Goal: Task Accomplishment & Management: Complete application form

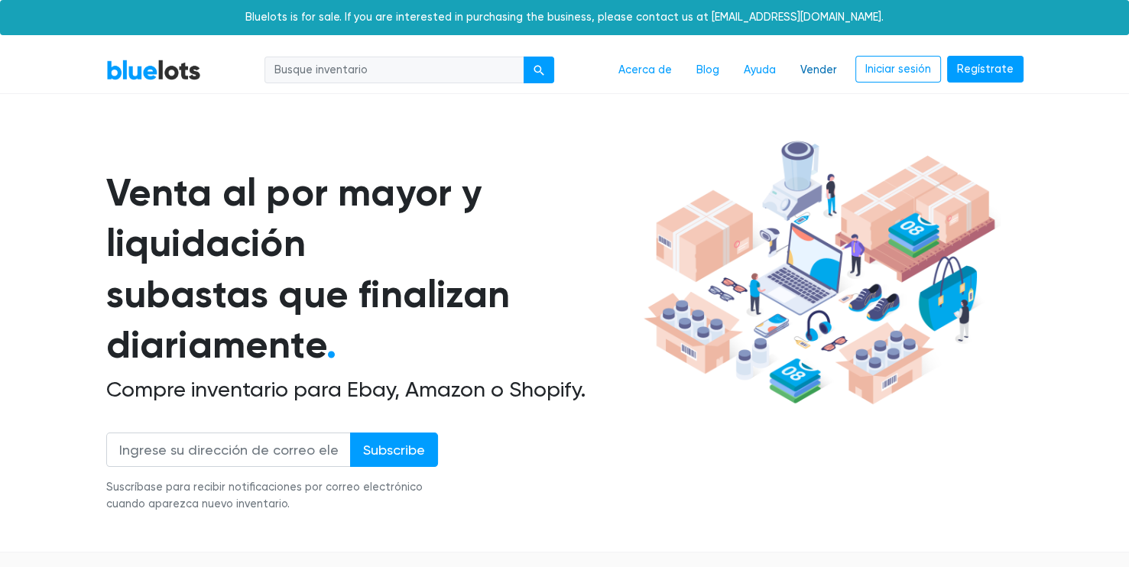
click at [820, 66] on link "Vender" at bounding box center [818, 70] width 61 height 29
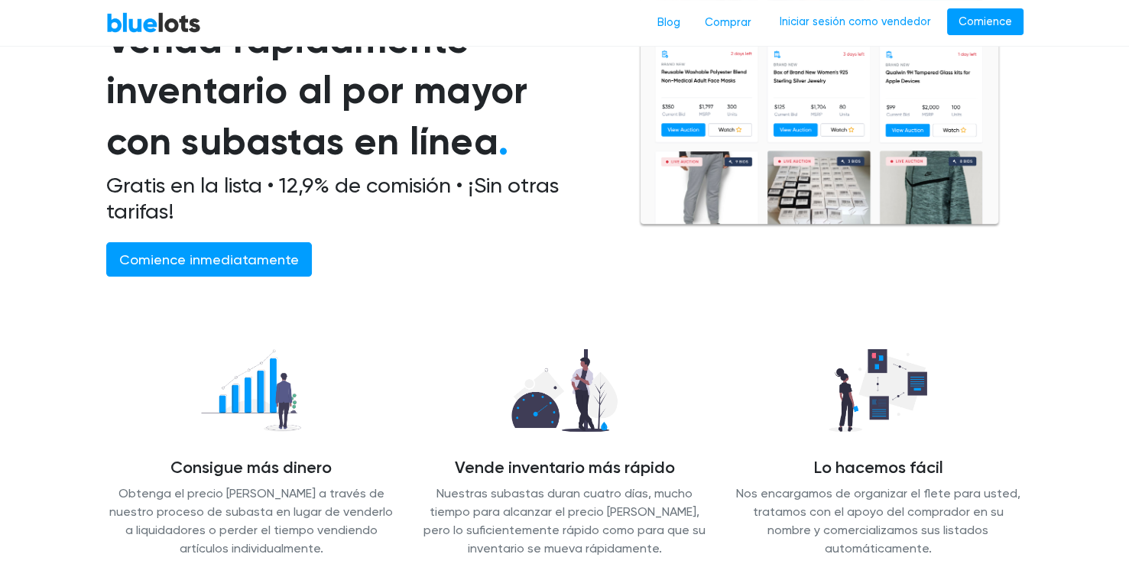
scroll to position [183, 0]
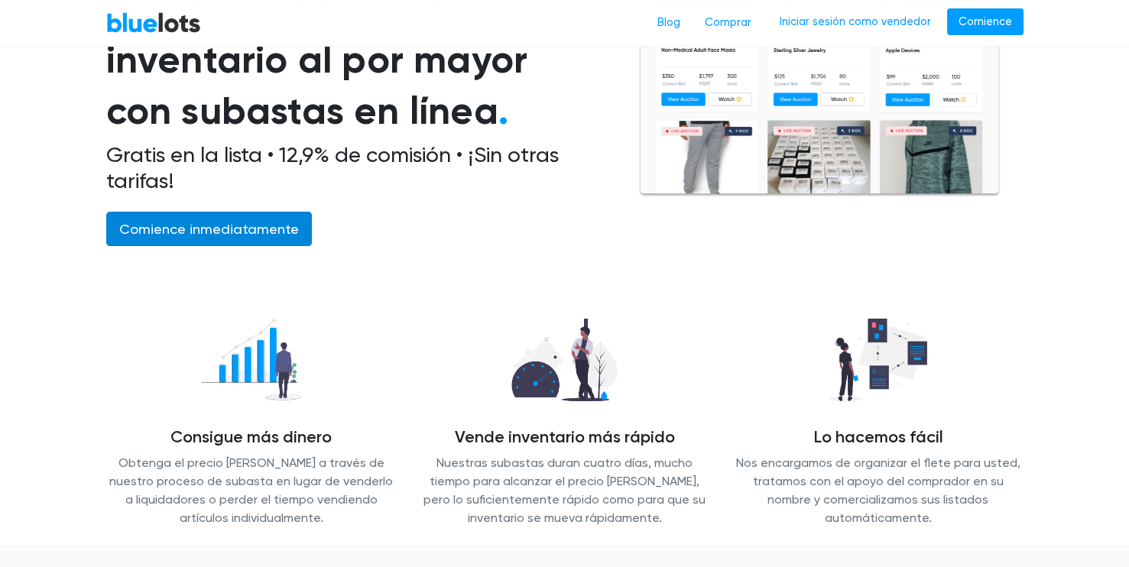
click at [244, 228] on link "Comience inmediatamente" at bounding box center [209, 229] width 206 height 34
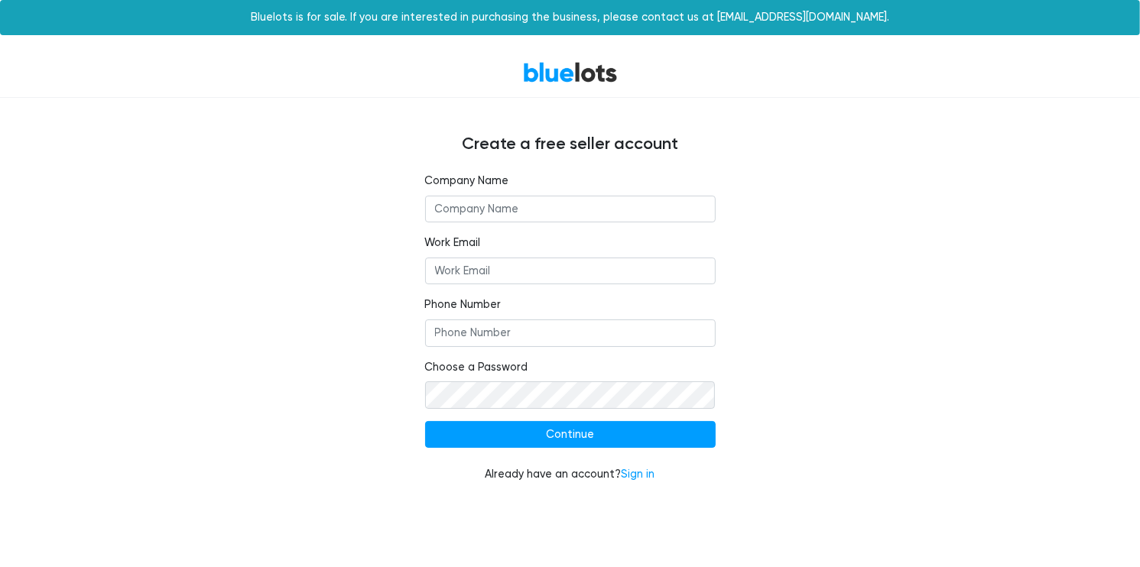
click at [455, 209] on input "text" at bounding box center [570, 210] width 291 height 28
click at [464, 221] on input "text" at bounding box center [570, 210] width 291 height 28
click at [485, 225] on form "Company Name Work Email Phone Number Choose a Password Continue Already have an…" at bounding box center [570, 328] width 291 height 310
click at [476, 203] on input "text" at bounding box center [570, 210] width 291 height 28
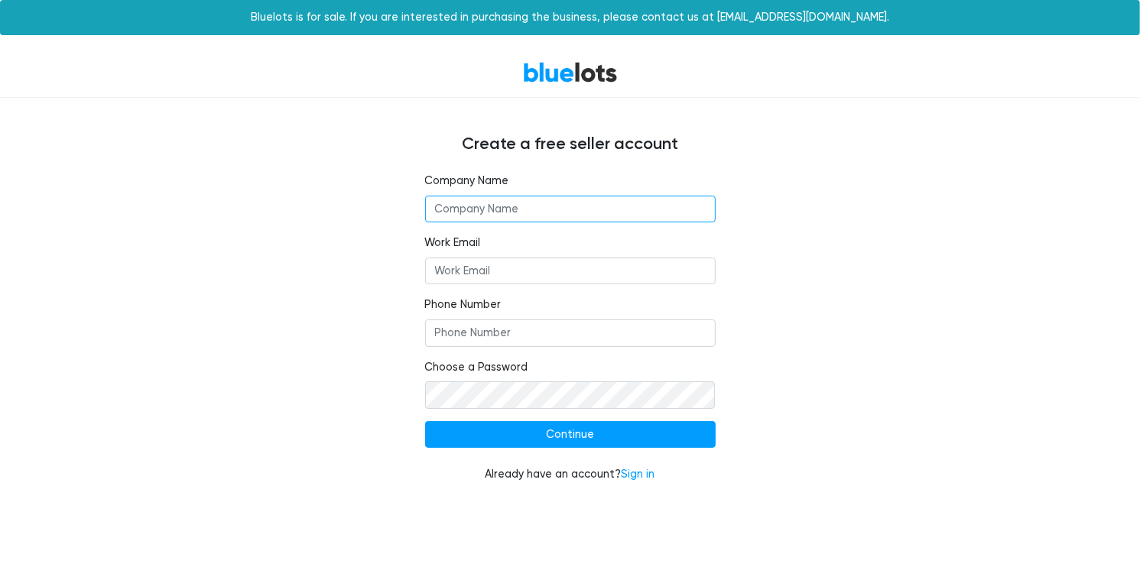
click at [476, 203] on input "text" at bounding box center [570, 210] width 291 height 28
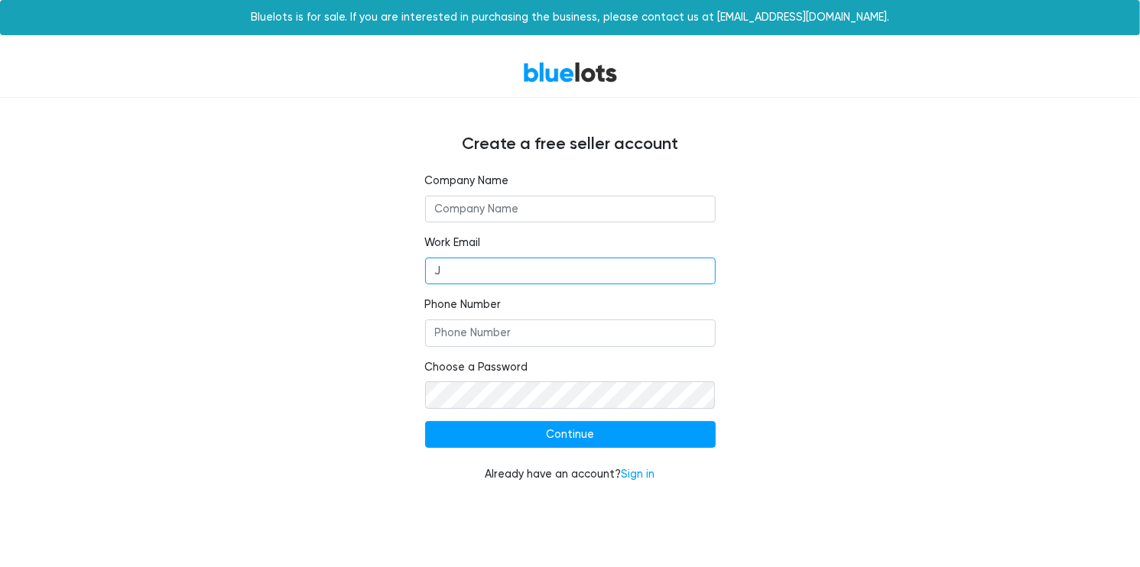
type input "J"
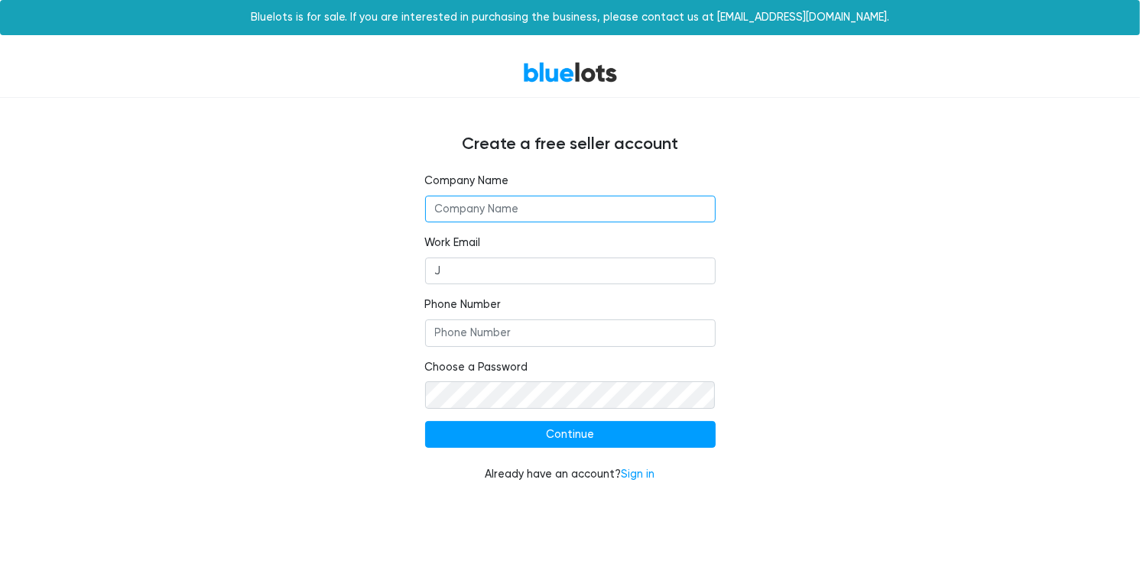
click at [476, 203] on input "text" at bounding box center [570, 210] width 291 height 28
type input "[PERSON_NAME] Factory"
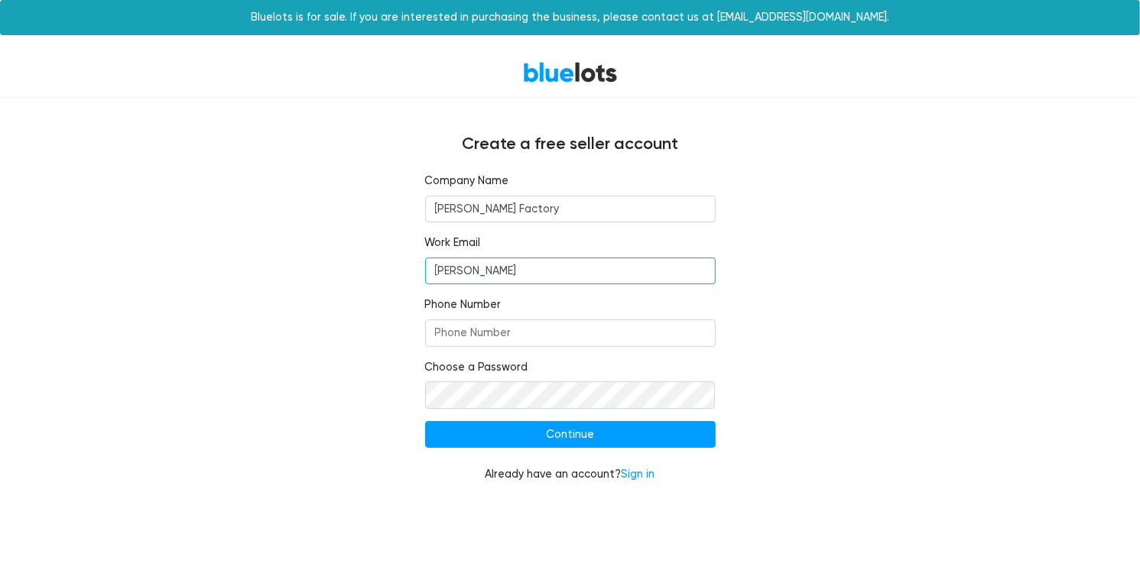
type input "J"
type input "[EMAIL_ADDRESS][DOMAIN_NAME]"
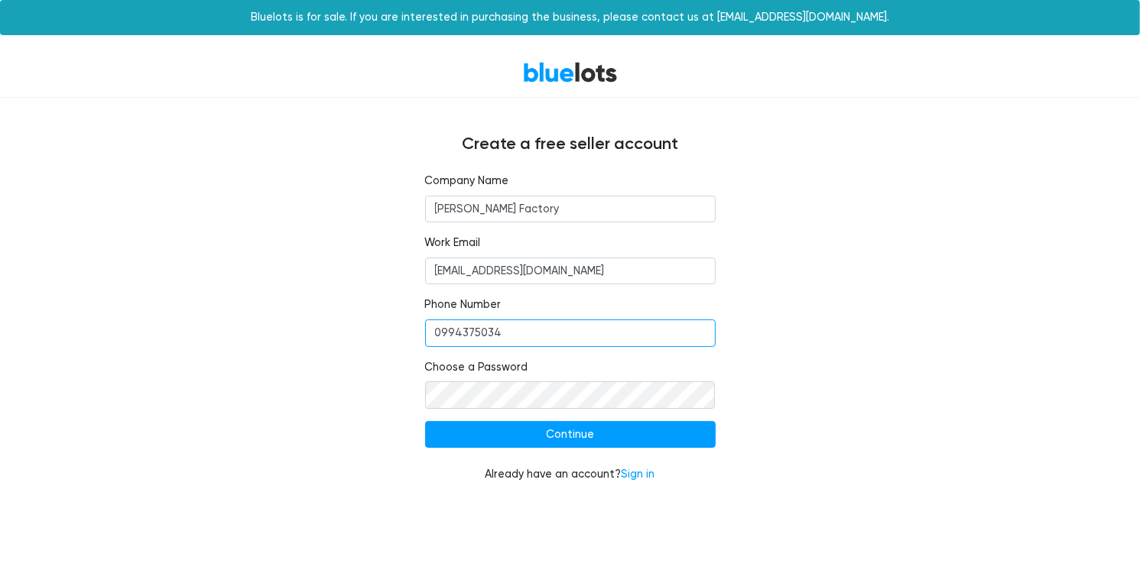
type input "0994375034"
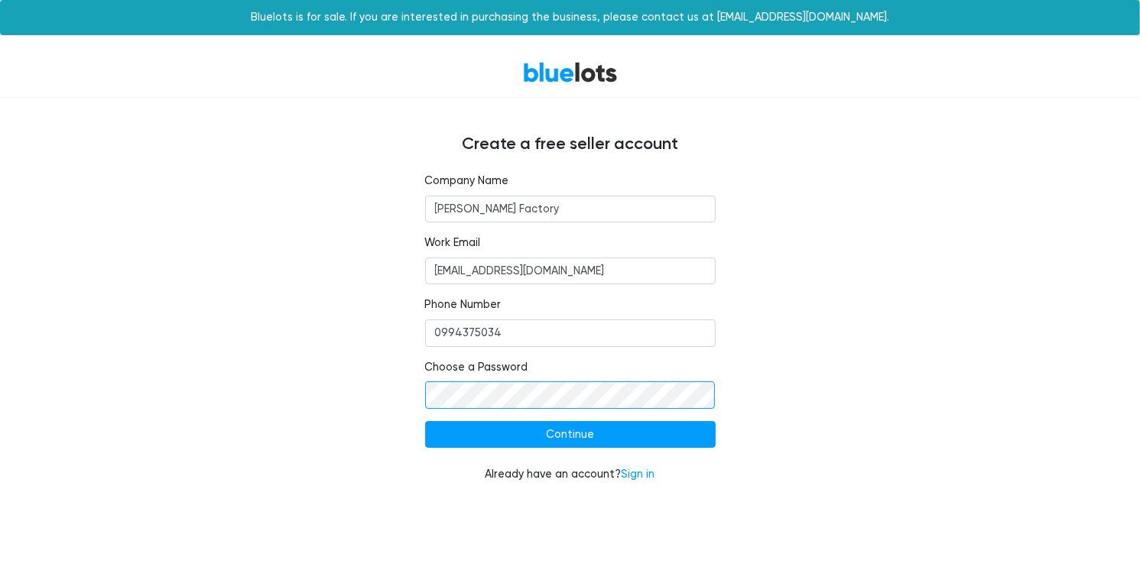
click at [425, 421] on input "Continue" at bounding box center [570, 435] width 291 height 28
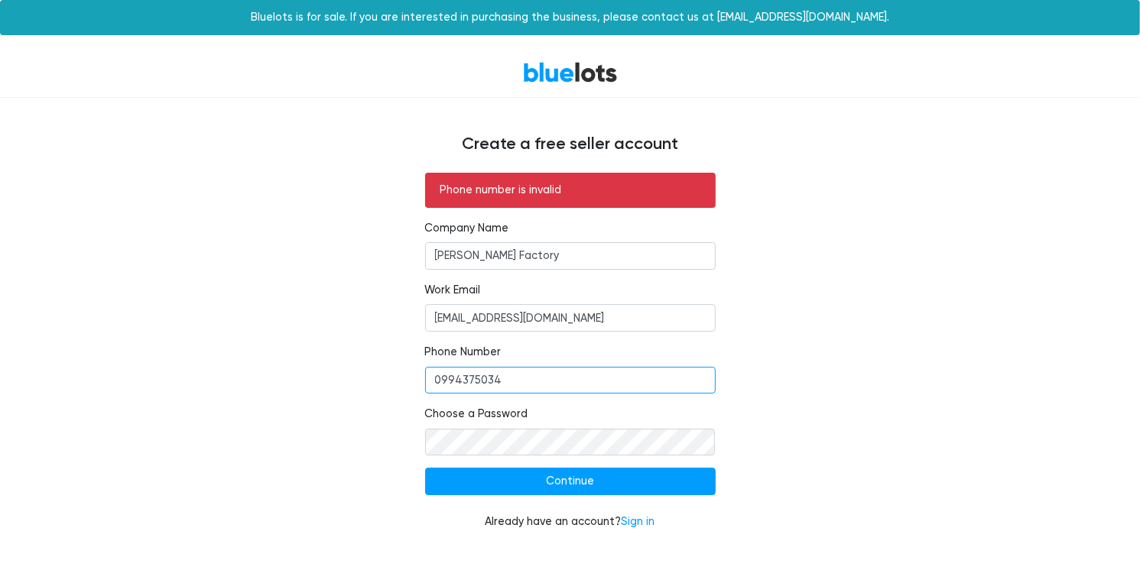
click at [431, 381] on input "0994375034" at bounding box center [570, 381] width 291 height 28
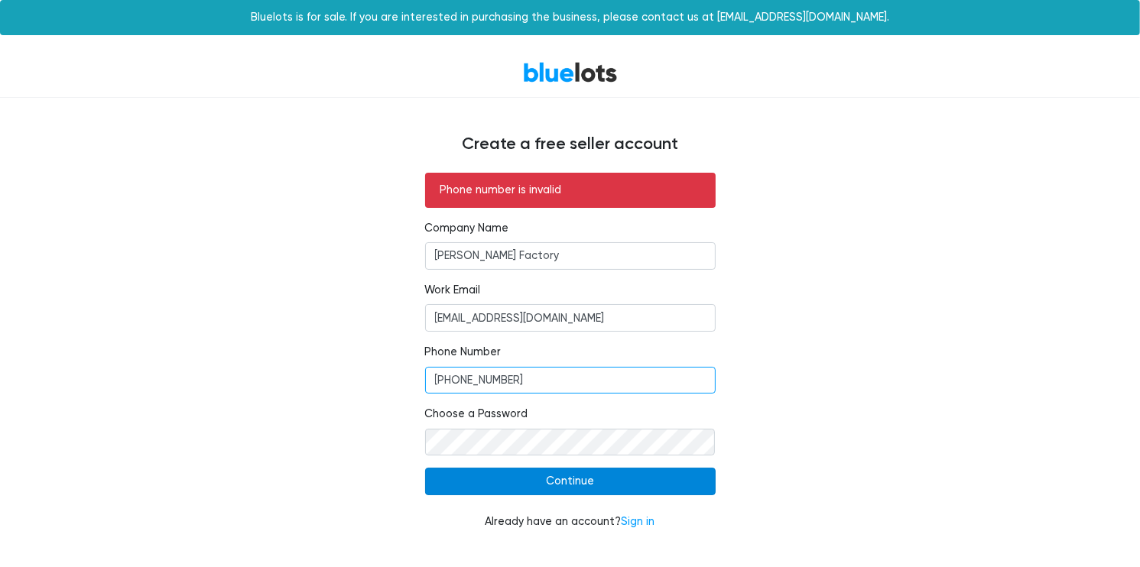
type input "+593994375034"
click at [498, 476] on input "Continue" at bounding box center [570, 482] width 291 height 28
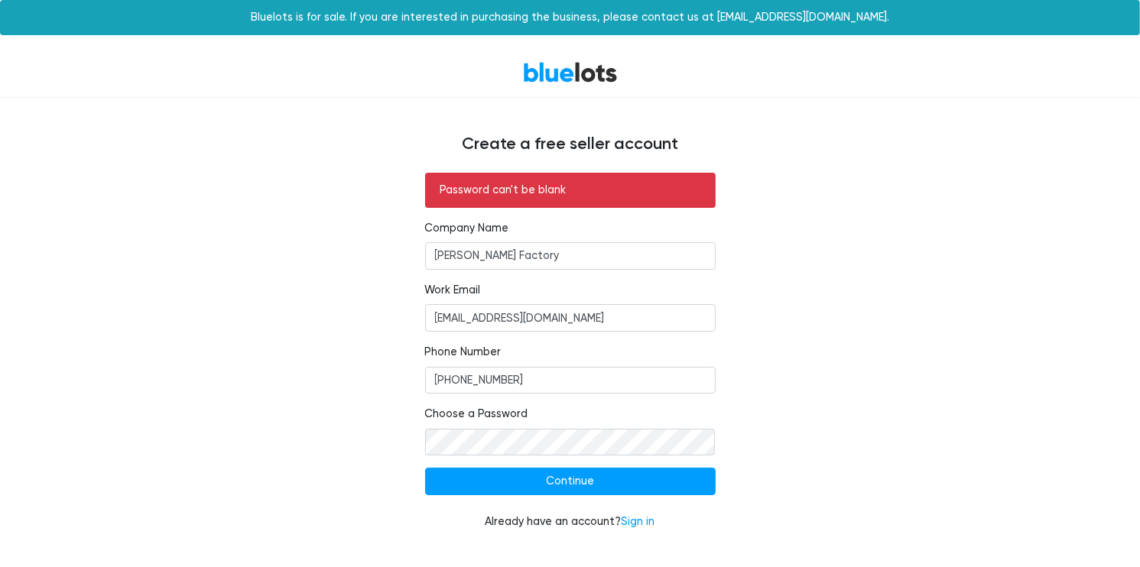
click at [503, 458] on form "Password can't be blank Company Name James Factory Work Email johanmedikcenter@…" at bounding box center [570, 352] width 291 height 358
click at [425, 468] on input "Continue" at bounding box center [570, 482] width 291 height 28
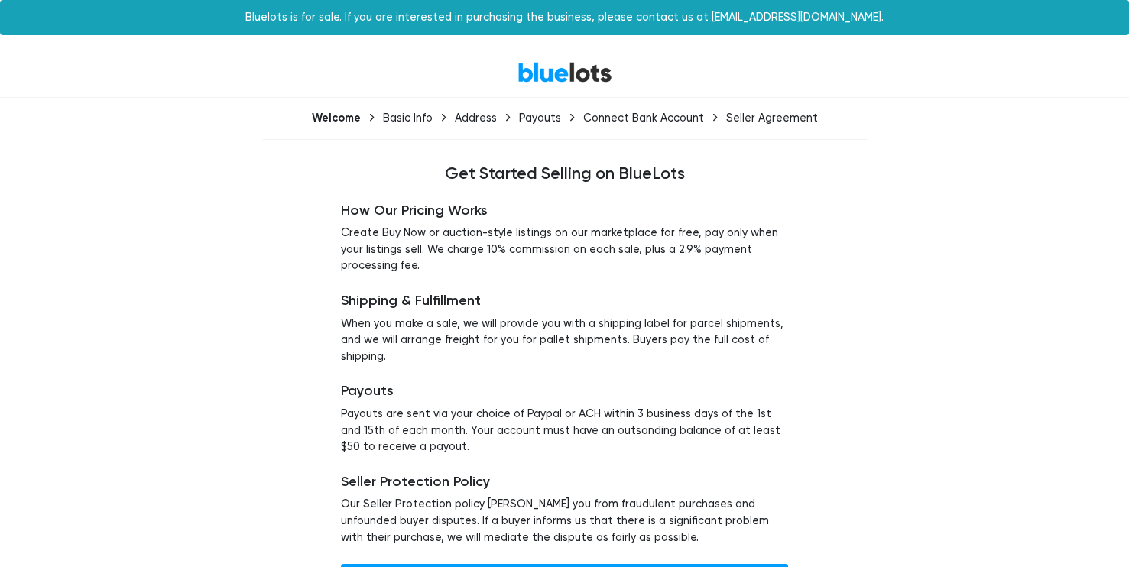
click at [893, 194] on div "How Our Pricing Works Create Buy Now or auction-style listings on our marketpla…" at bounding box center [565, 397] width 940 height 426
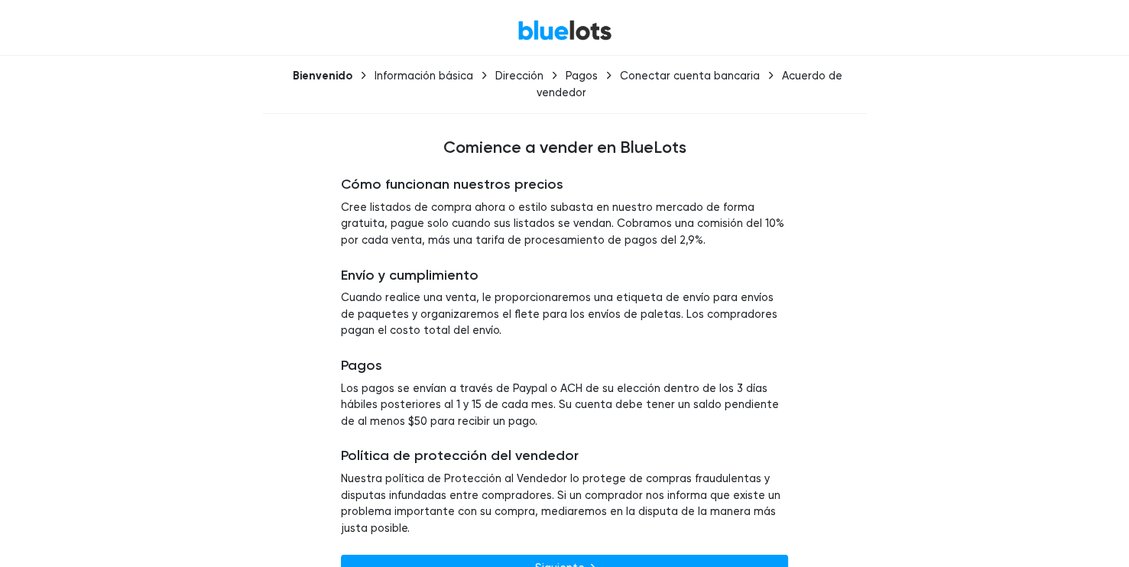
scroll to position [58, 0]
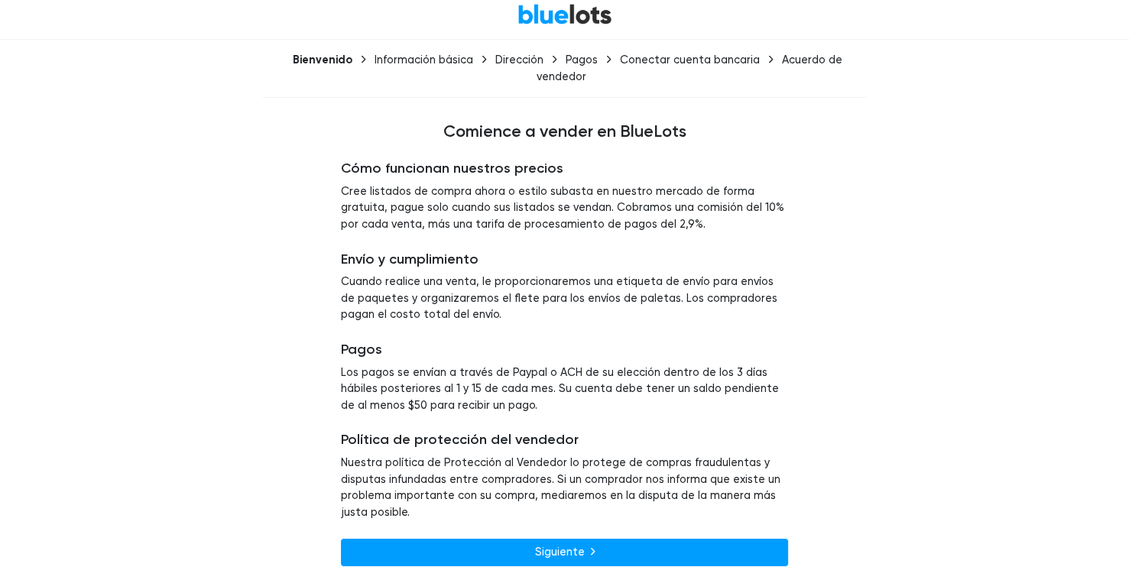
click at [544, 432] on h5 "Política de protección del vendedor" at bounding box center [564, 440] width 447 height 17
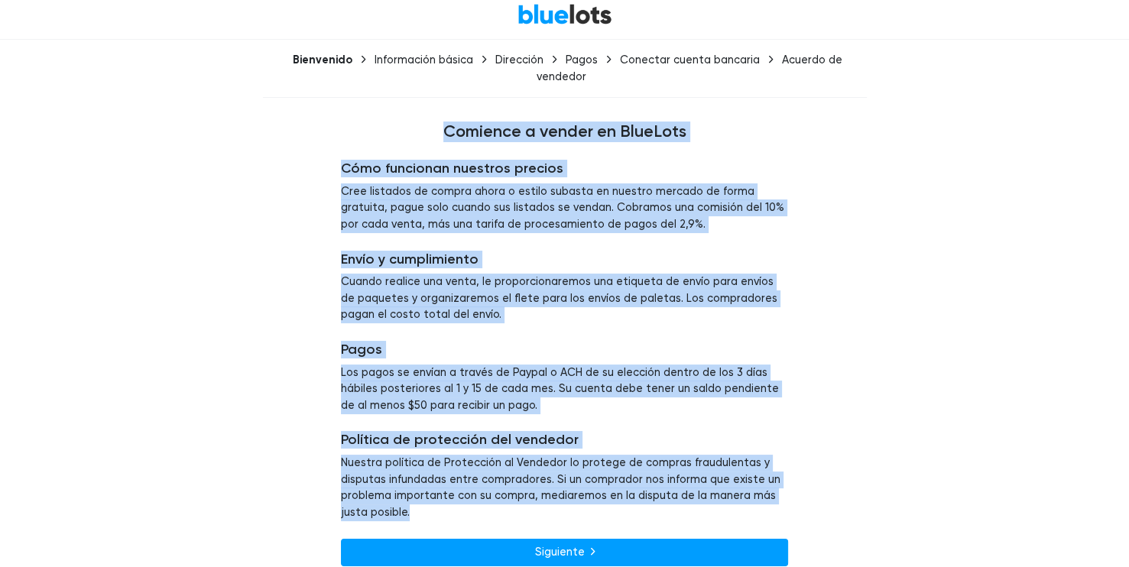
drag, startPoint x: 450, startPoint y: 84, endPoint x: 780, endPoint y: 515, distance: 543.2
click at [780, 515] on div "Bienvenido Información básica Dirección Pagos Conectar cuenta bancaria Acuerdo …" at bounding box center [565, 318] width 940 height 533
copy div "Comience a vender en BlueLots Cómo funcionan nuestros precios Cree listados de …"
click at [315, 393] on div "Cómo funcionan nuestros precios Cree listados de compra ahora o estilo subasta …" at bounding box center [565, 363] width 940 height 443
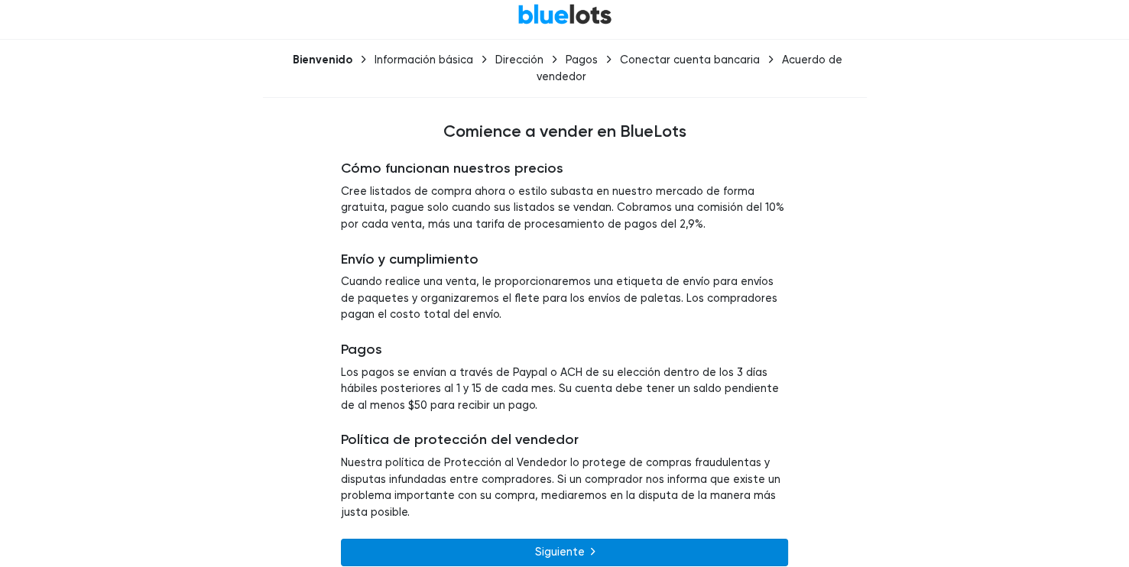
click at [550, 546] on link "Siguiente" at bounding box center [564, 553] width 447 height 28
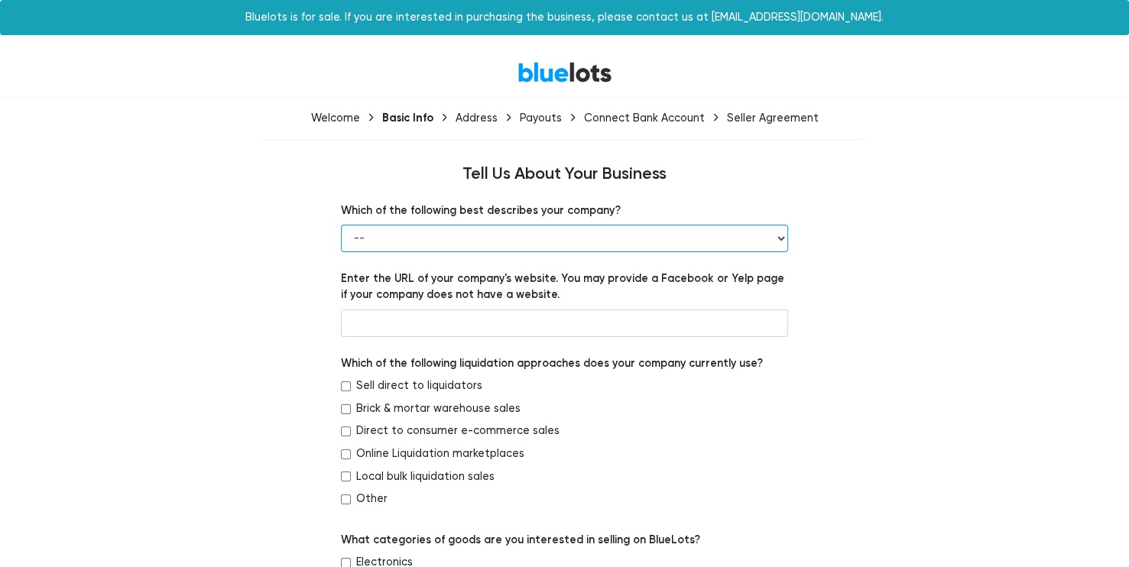
click at [454, 235] on select "-- Retailer Wholesaler Brand or Manufacturer Liquidator 3PL Other" at bounding box center [564, 239] width 447 height 28
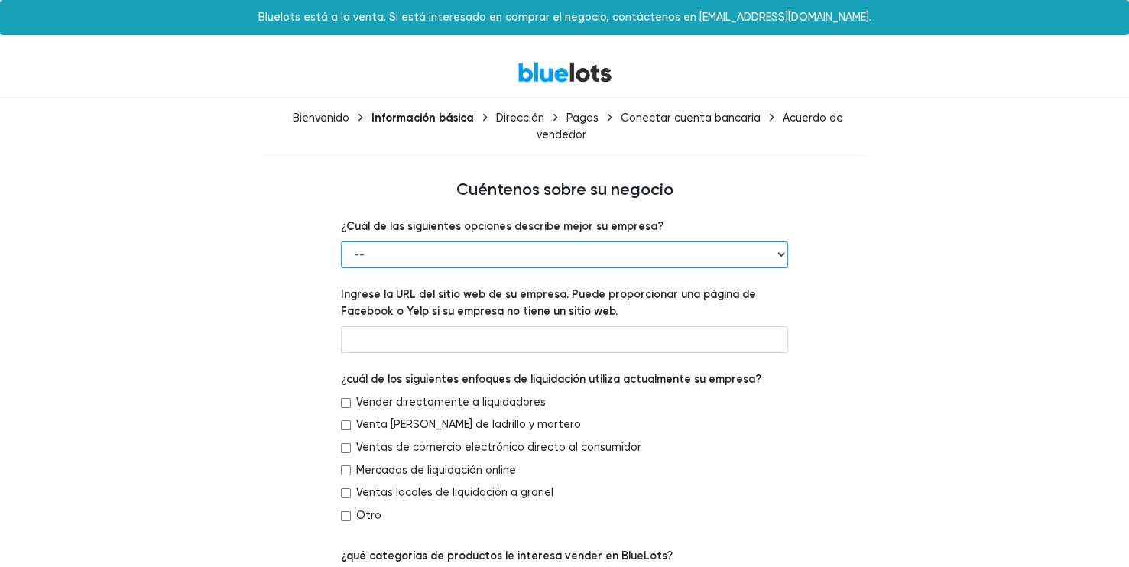
click at [472, 242] on select "-- Minorista Mayorista Marca o fabricante Liquidador 3PL Otro" at bounding box center [564, 256] width 447 height 28
select select "Brand or Manufacturer"
click at [341, 242] on select "-- Minorista Mayorista Marca o fabricante Liquidador 3PL Otro" at bounding box center [564, 256] width 447 height 28
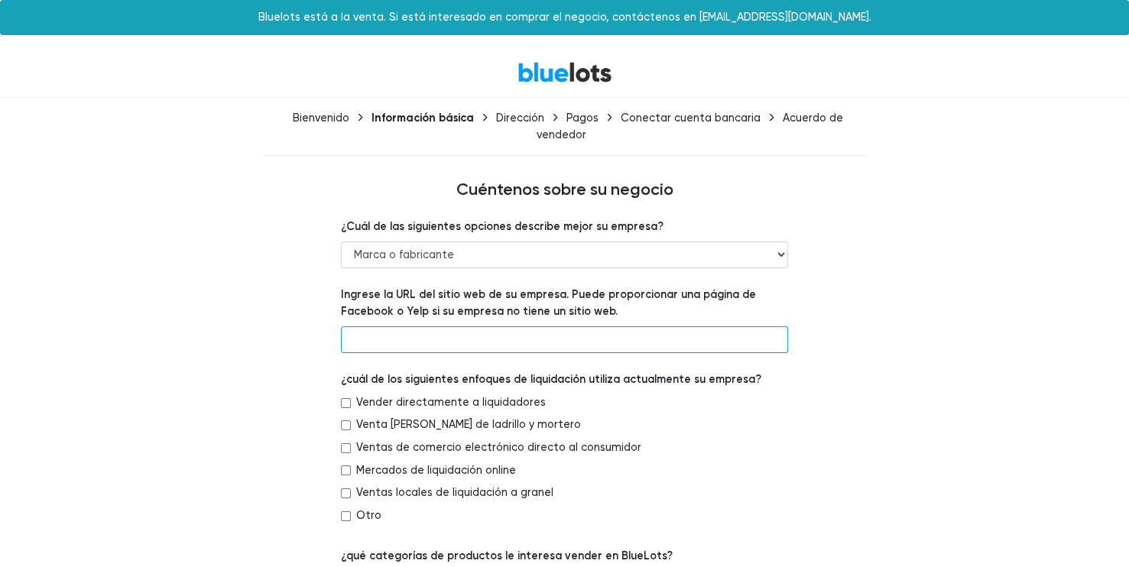
click at [483, 331] on input "text" at bounding box center [564, 340] width 447 height 28
type input "Yelp"
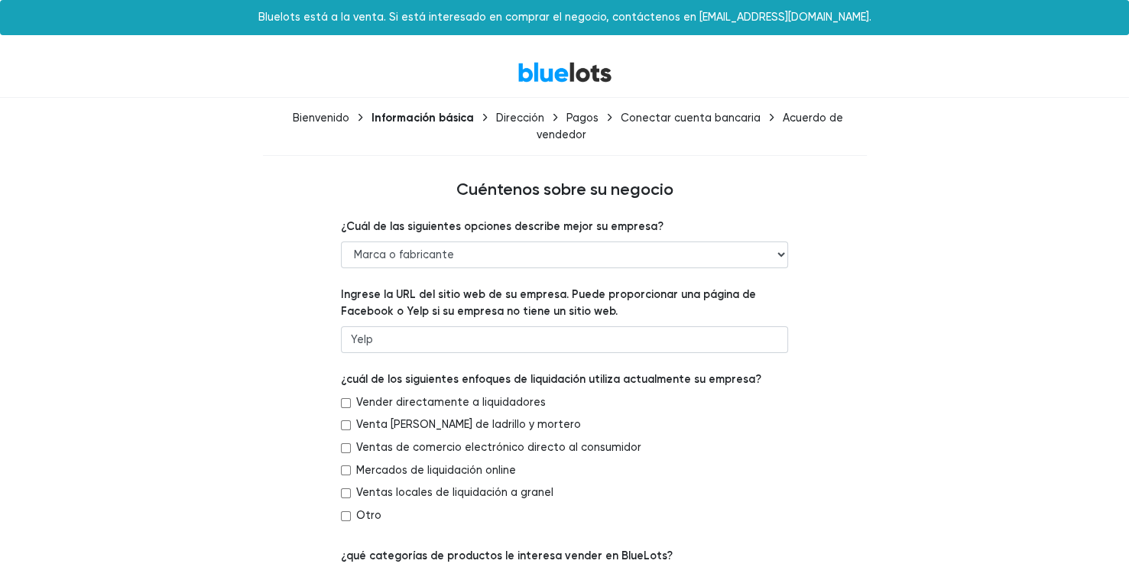
click at [424, 372] on label "¿cuál de los siguientes enfoques de liquidación utiliza actualmente su empresa?" at bounding box center [551, 380] width 421 height 17
click at [342, 489] on input "Ventas locales de liquidación a granel" at bounding box center [346, 494] width 10 height 10
checkbox input "true"
click at [342, 466] on input "Mercados de liquidación online" at bounding box center [346, 471] width 10 height 10
checkbox input "true"
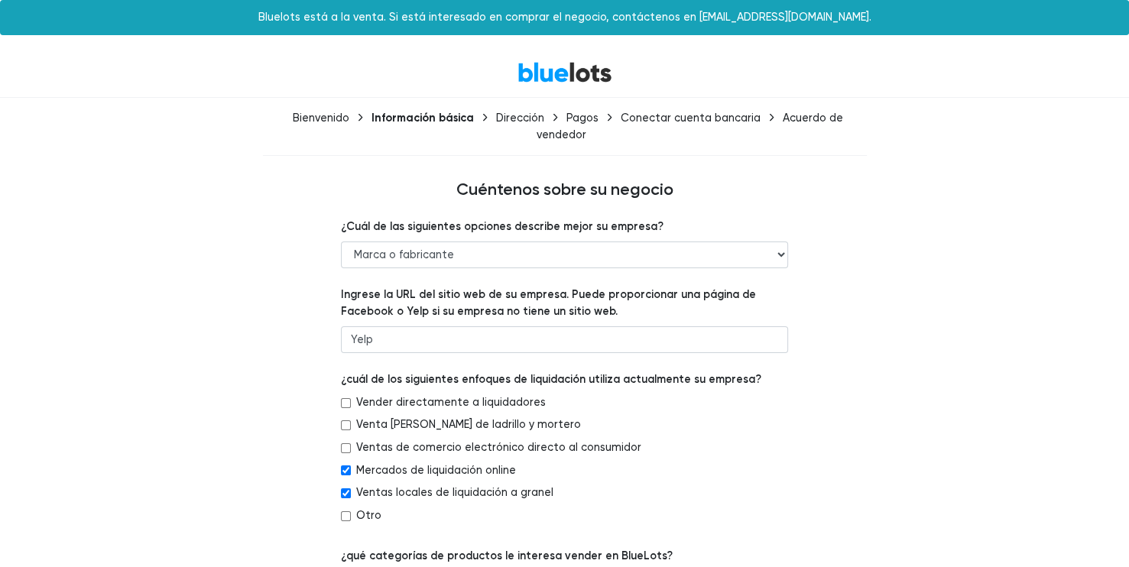
click at [344, 443] on input "Ventas de comercio electrónico directo al consumidor" at bounding box center [346, 448] width 10 height 10
checkbox input "true"
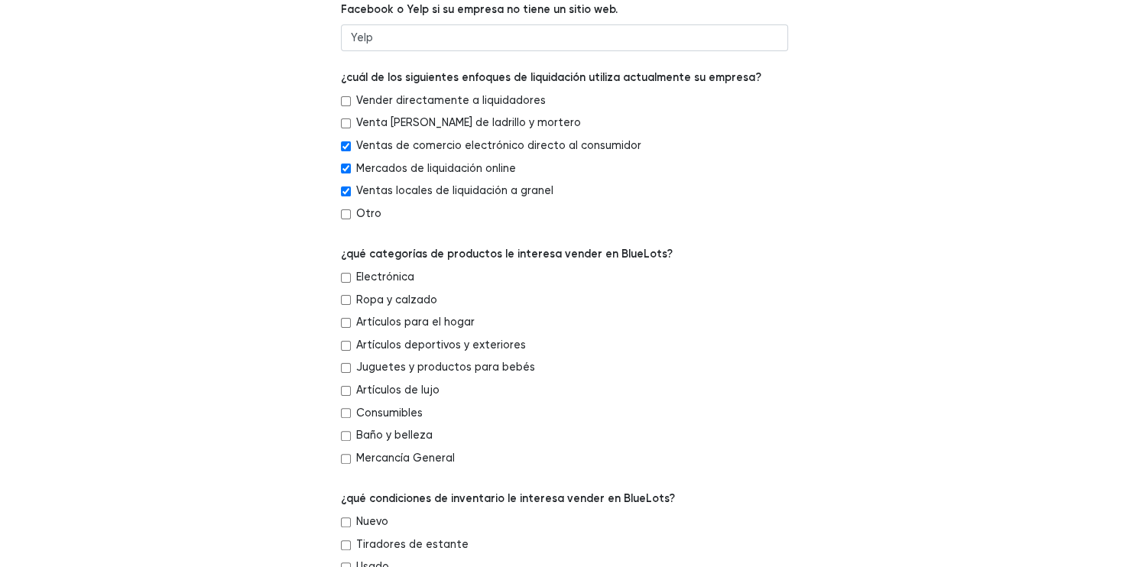
scroll to position [306, 0]
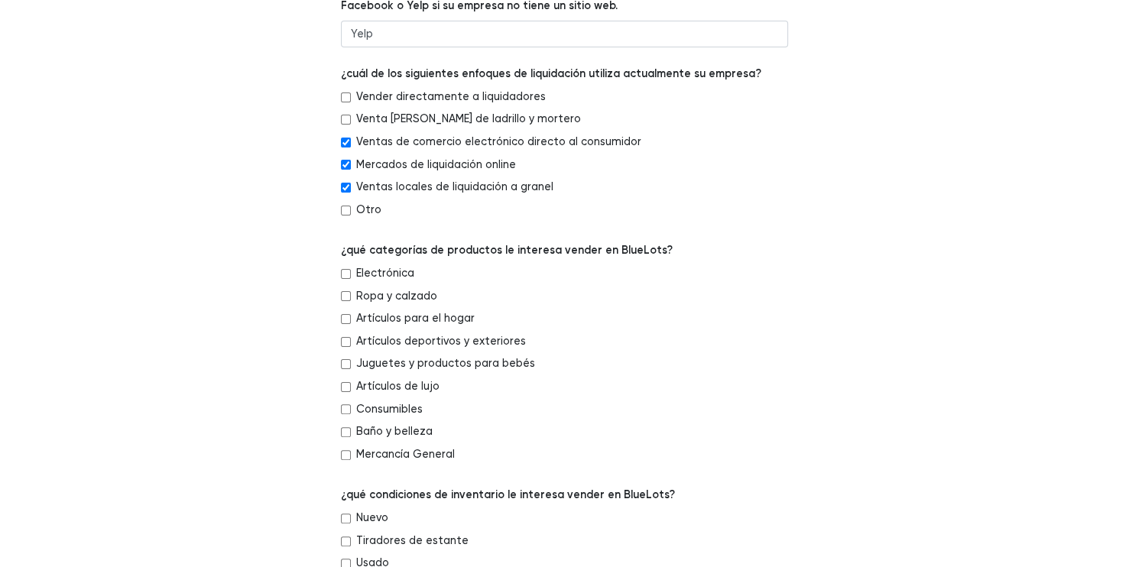
click at [400, 289] on label "Ropa y calzado" at bounding box center [396, 296] width 81 height 17
click at [351, 291] on input "Ropa y calzado" at bounding box center [346, 296] width 10 height 10
checkbox input "true"
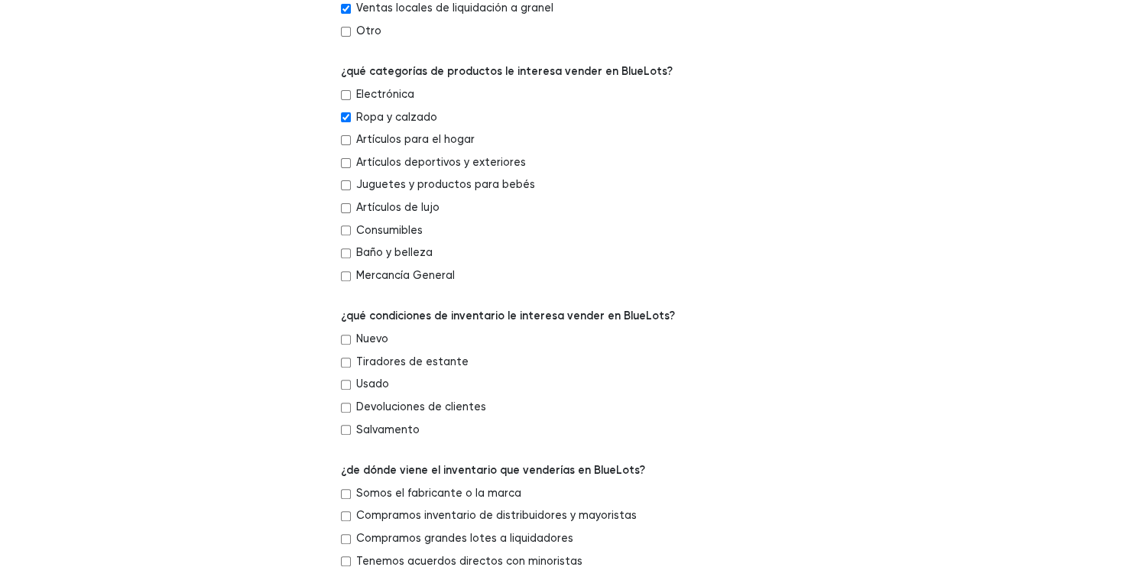
scroll to position [489, 0]
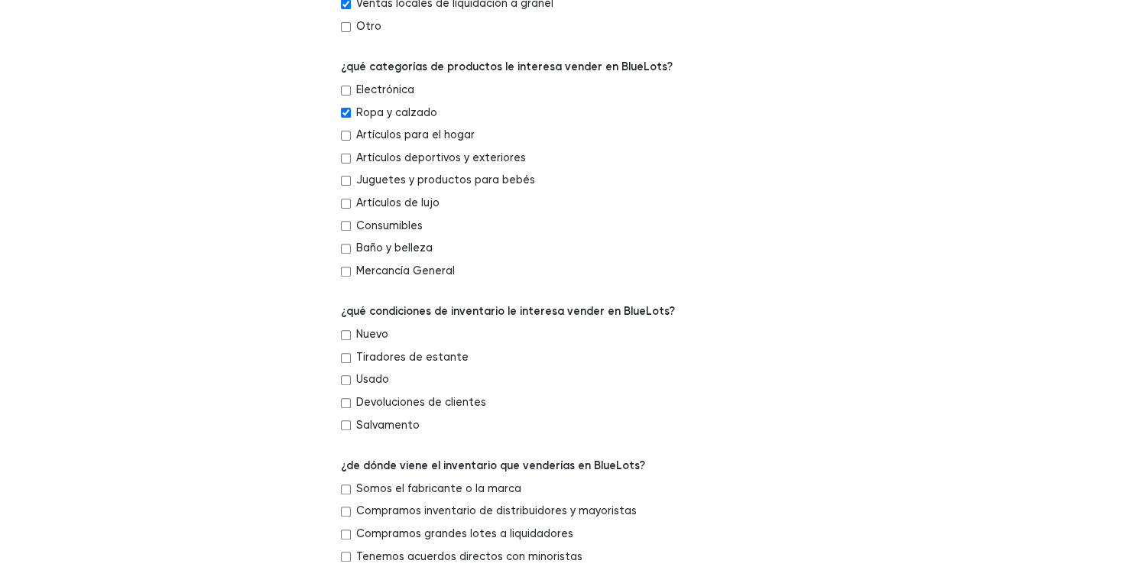
click at [346, 267] on input "Mercancía General" at bounding box center [346, 272] width 10 height 10
checkbox input "true"
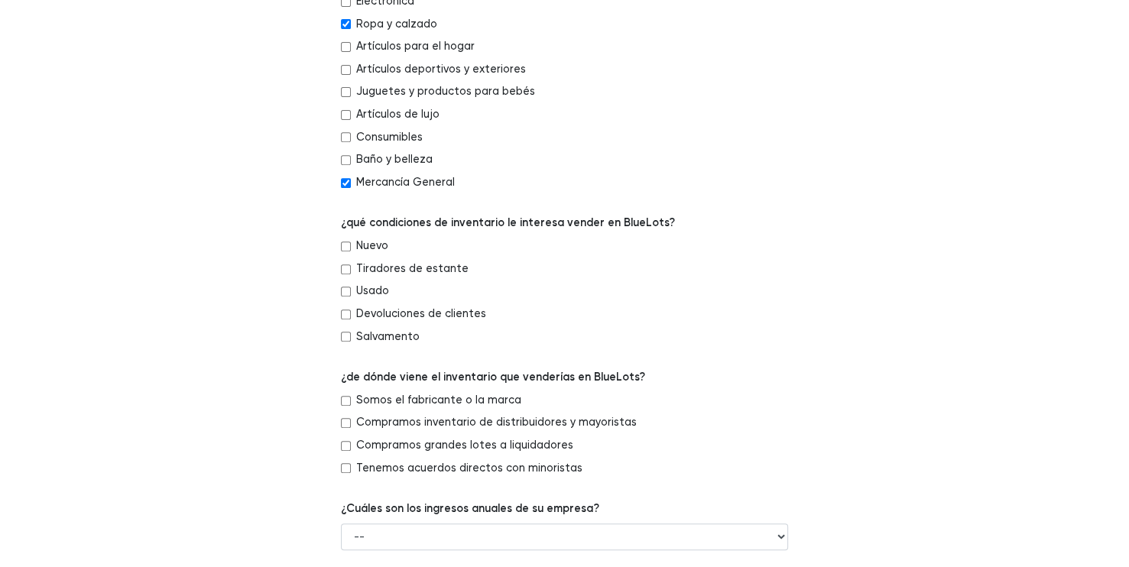
scroll to position [581, 0]
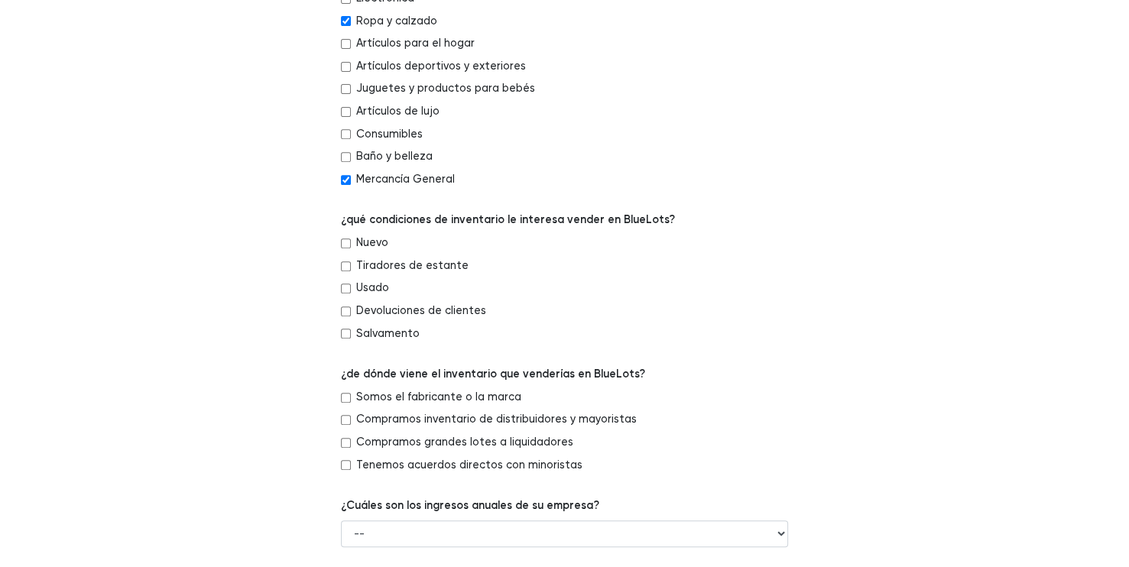
click at [356, 235] on label "Nuevo" at bounding box center [372, 243] width 32 height 17
click at [351, 239] on input "Nuevo" at bounding box center [346, 244] width 10 height 10
checkbox input "true"
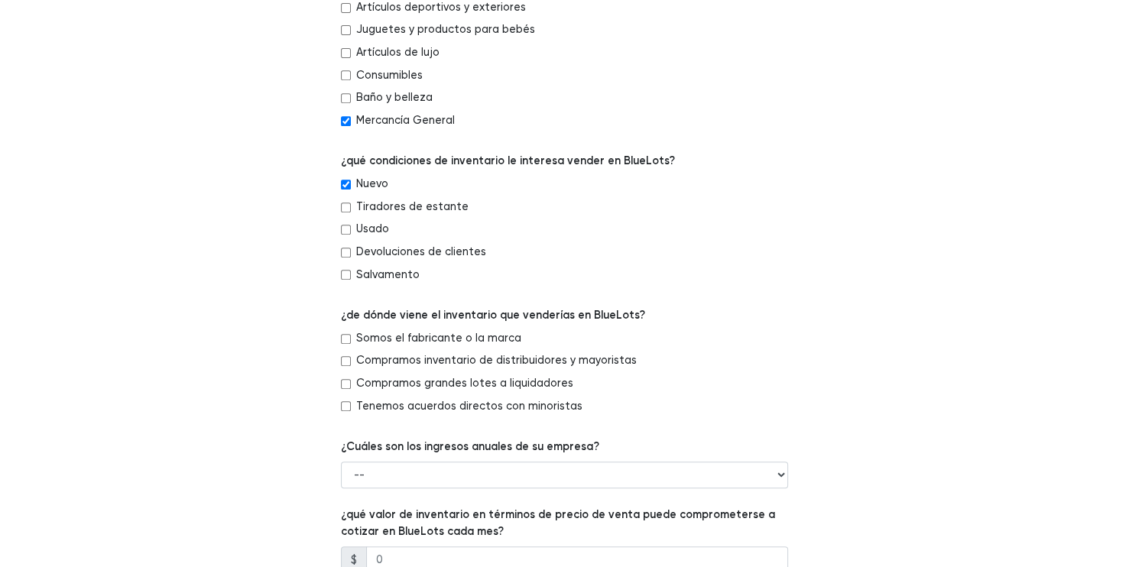
scroll to position [642, 0]
click at [357, 328] on label "Somos el fabricante o la marca" at bounding box center [438, 336] width 165 height 17
click at [351, 332] on input "Somos el fabricante o la marca" at bounding box center [346, 337] width 10 height 10
checkbox input "true"
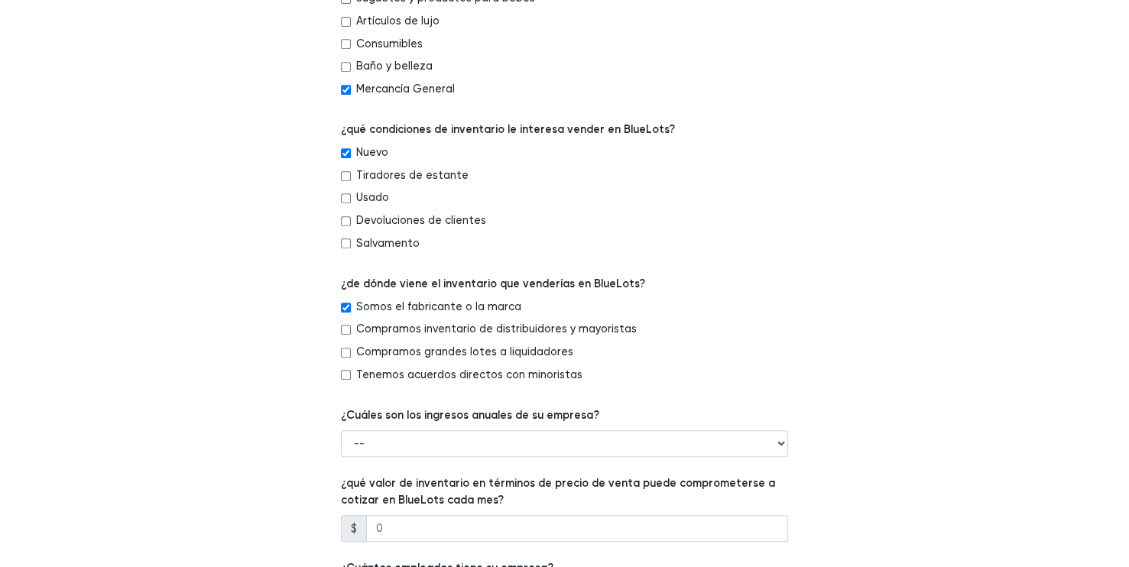
scroll to position [673, 0]
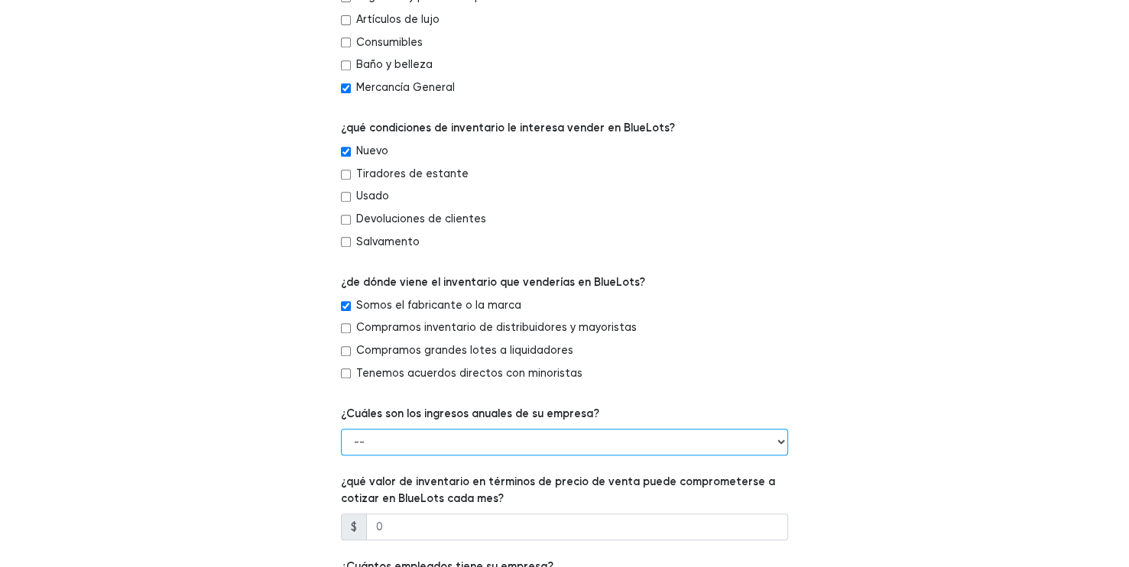
click at [391, 439] on select "-- Menos de $100,000 100.000 USD până la 500.000 USD 500.000 USD până la 1.000.…" at bounding box center [564, 443] width 447 height 28
click at [341, 429] on select "-- Menos de $100,000 100.000 USD până la 500.000 USD 500.000 USD până la 1.000.…" at bounding box center [564, 443] width 447 height 28
select select "Less than $100,000"
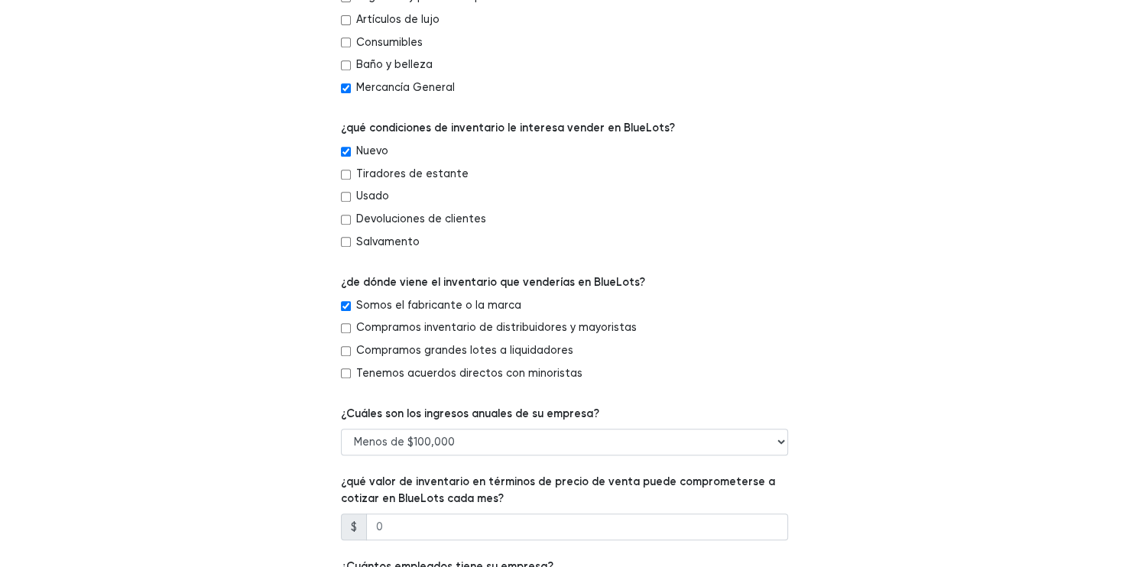
click at [177, 455] on div "¿Cuál de las siguientes opciones describe mejor su empresa? -- Minorista Mayori…" at bounding box center [565, 193] width 940 height 1294
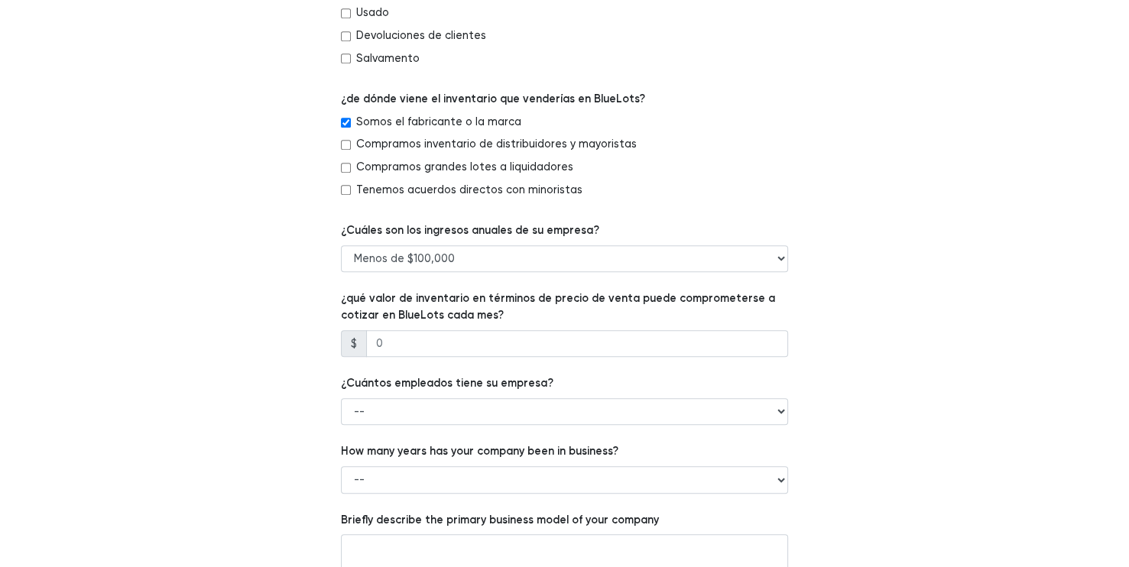
scroll to position [887, 0]
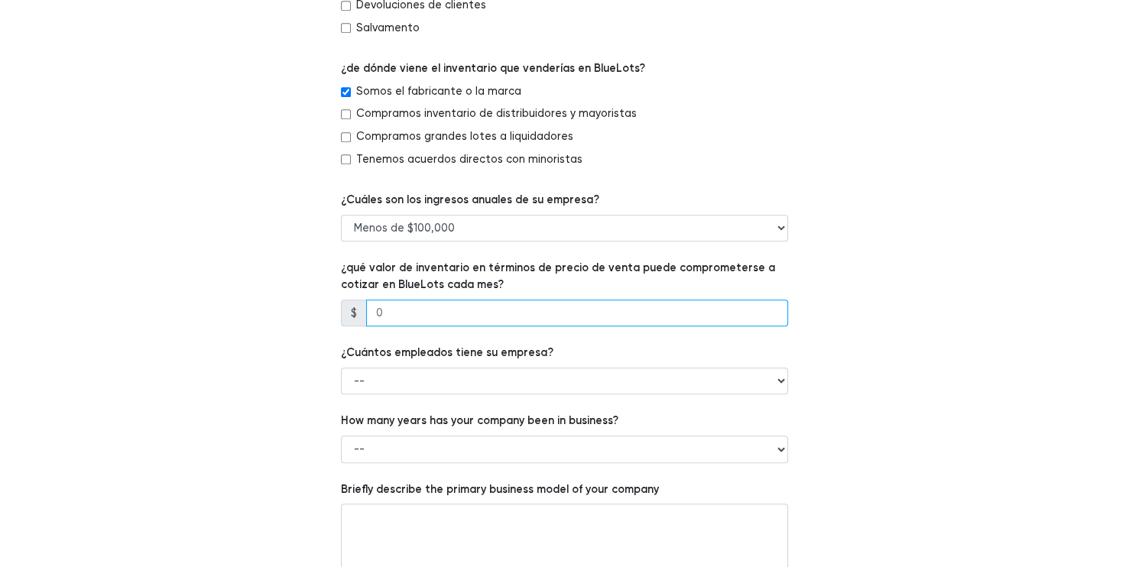
drag, startPoint x: 435, startPoint y: 300, endPoint x: 365, endPoint y: 305, distance: 69.8
click at [366, 305] on input "number" at bounding box center [577, 314] width 422 height 28
type input "1"
type input "5000"
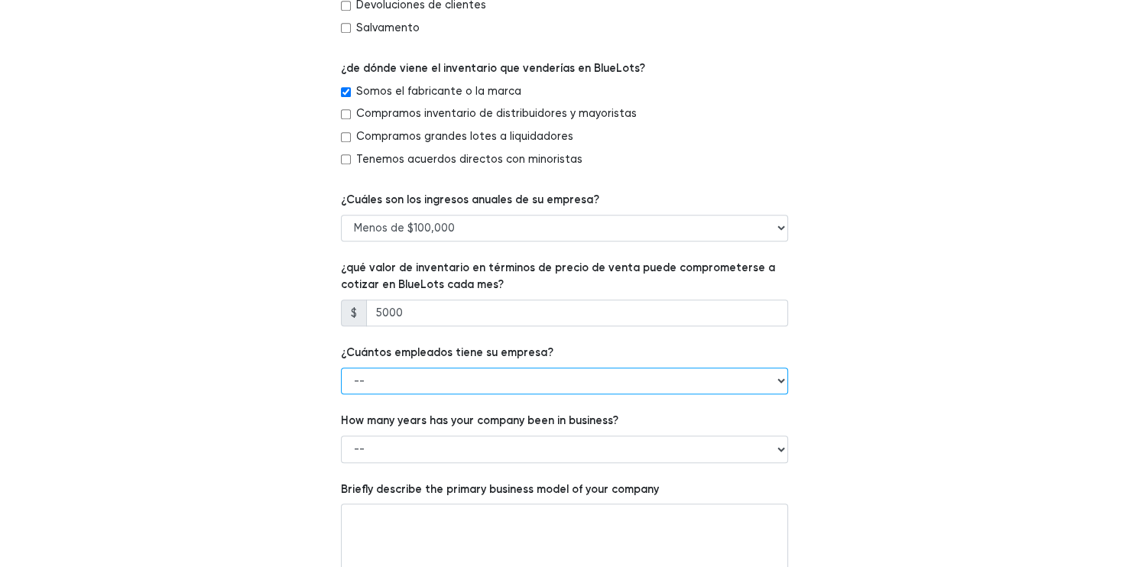
click at [398, 368] on select "-- 1 - 5 6 - 20 21 - 50 Más de 50" at bounding box center [564, 382] width 447 height 28
select select "1 - 5"
click at [341, 368] on select "-- 1 - 5 6 - 20 21 - 50 Más de 50" at bounding box center [564, 382] width 447 height 28
click at [382, 420] on div "How many years has your company been in business? -- Menos de 1 año 1 a 3 años …" at bounding box center [564, 438] width 447 height 50
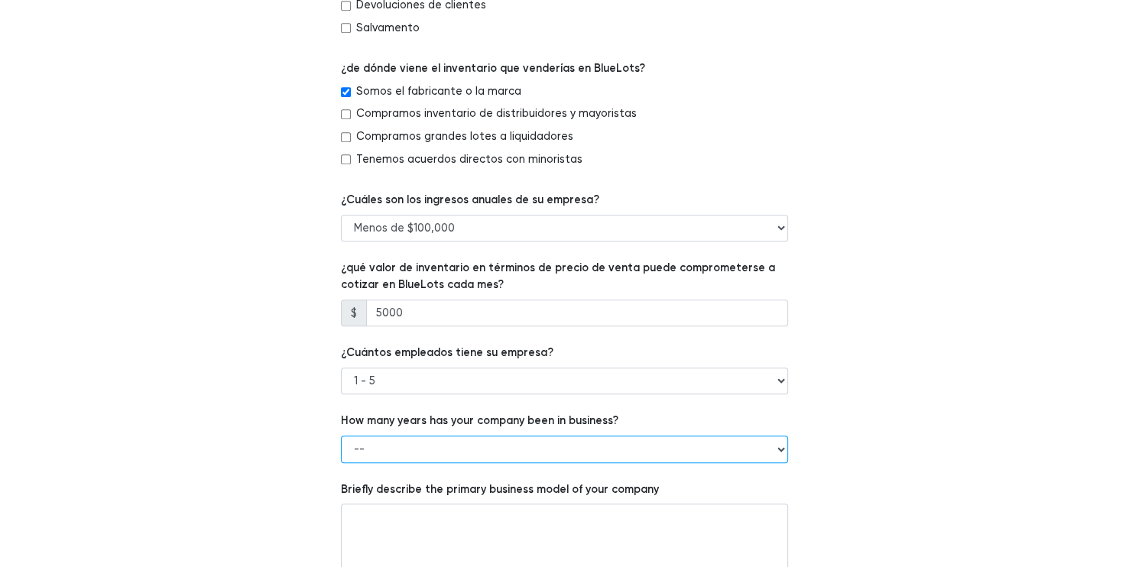
click at [378, 443] on select "-- Menos de 1 año 1 a 3 años 4+ años" at bounding box center [564, 450] width 447 height 28
select select "Less than 1 year"
click at [341, 436] on select "-- Menos de 1 año 1 a 3 años 4+ años" at bounding box center [564, 450] width 447 height 28
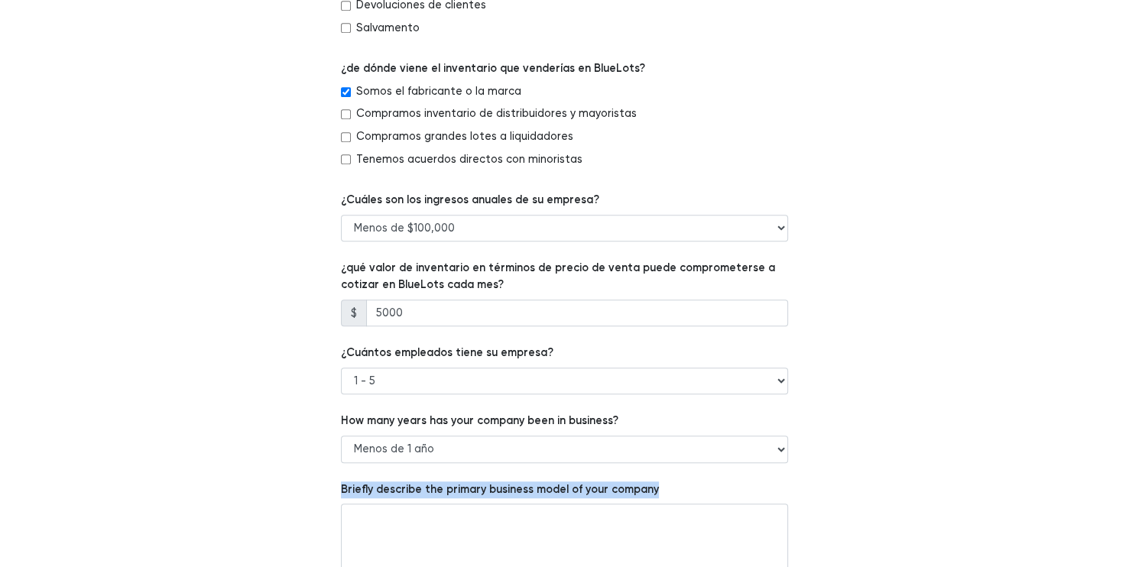
drag, startPoint x: 660, startPoint y: 473, endPoint x: 293, endPoint y: 487, distance: 367.3
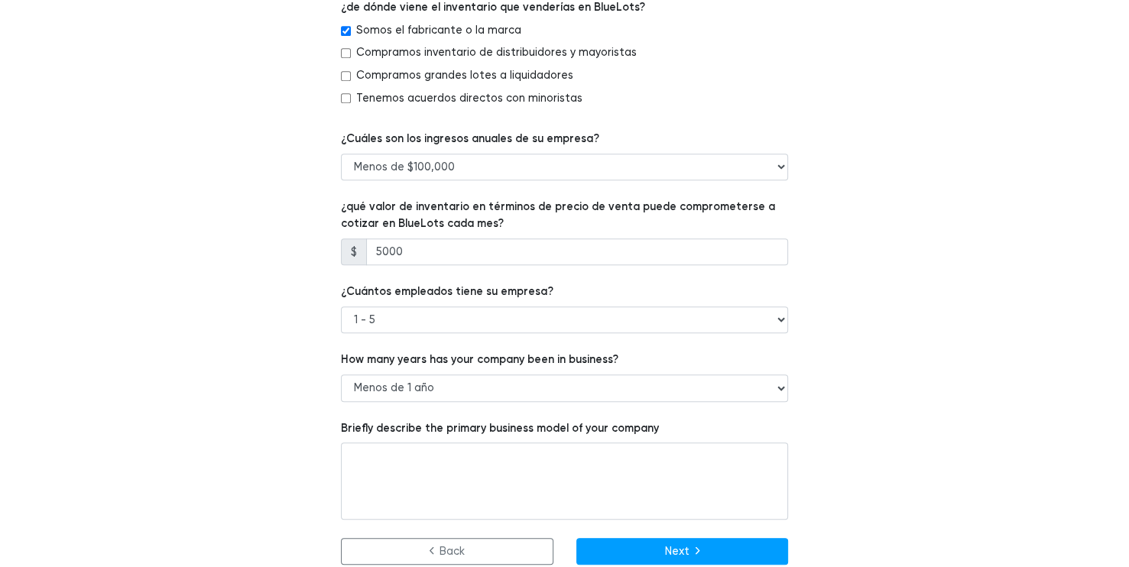
scroll to position [952, 0]
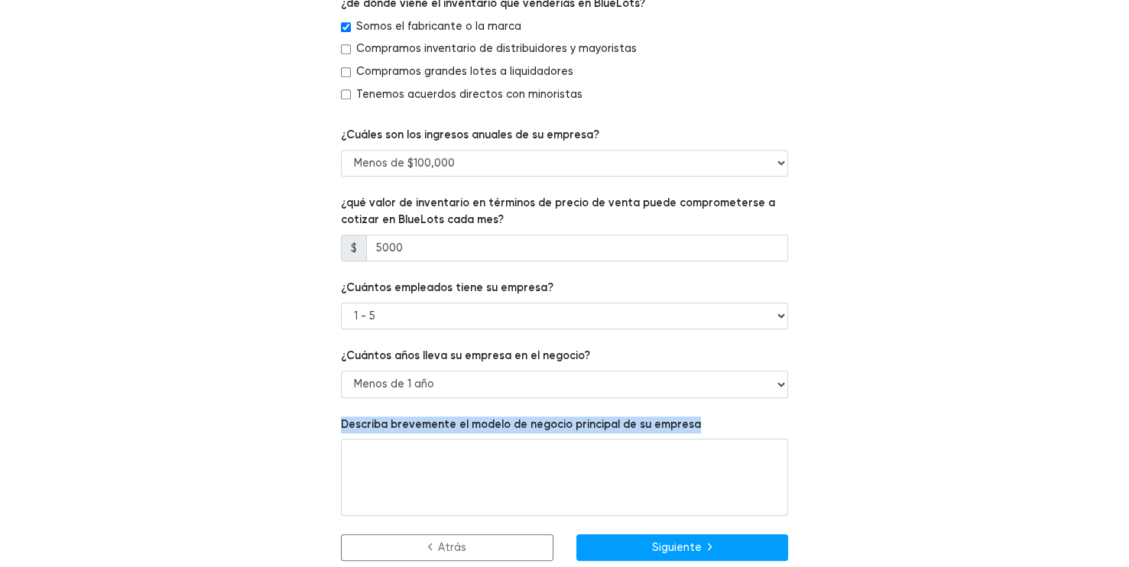
drag, startPoint x: 337, startPoint y: 405, endPoint x: 732, endPoint y: 414, distance: 394.6
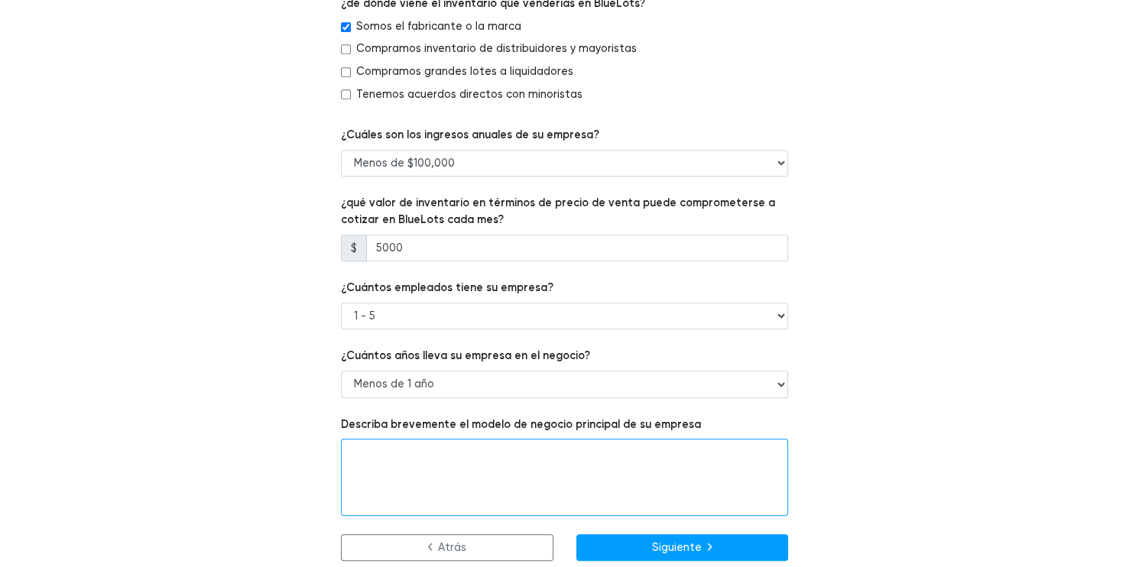
click at [418, 464] on textarea at bounding box center [564, 477] width 447 height 76
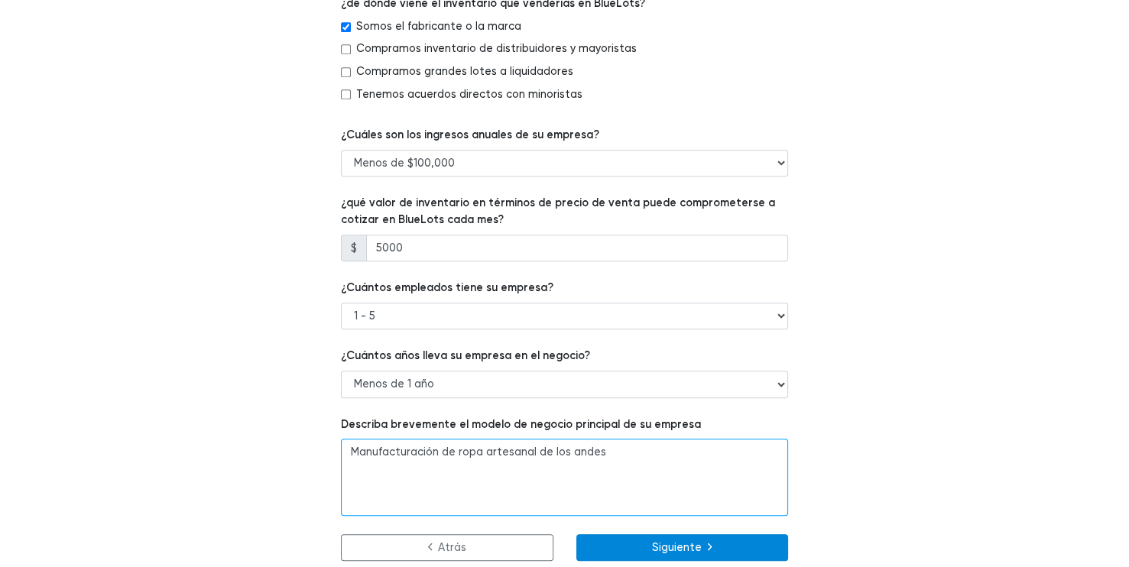
type textarea "Manufacturación de ropa artesanal de los andes"
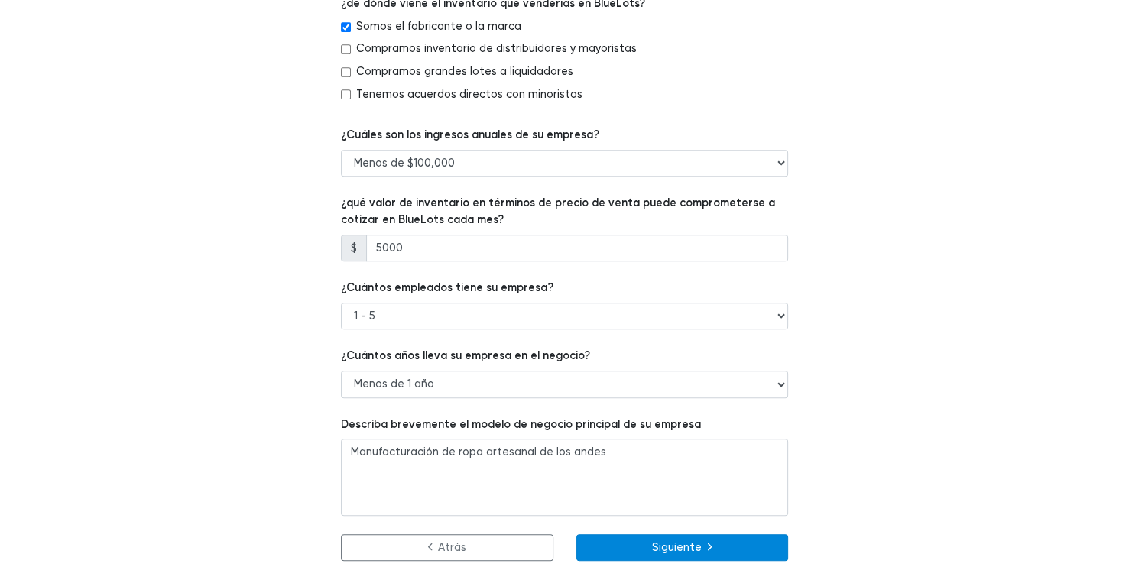
click at [674, 534] on button "Siguiente" at bounding box center [682, 548] width 213 height 28
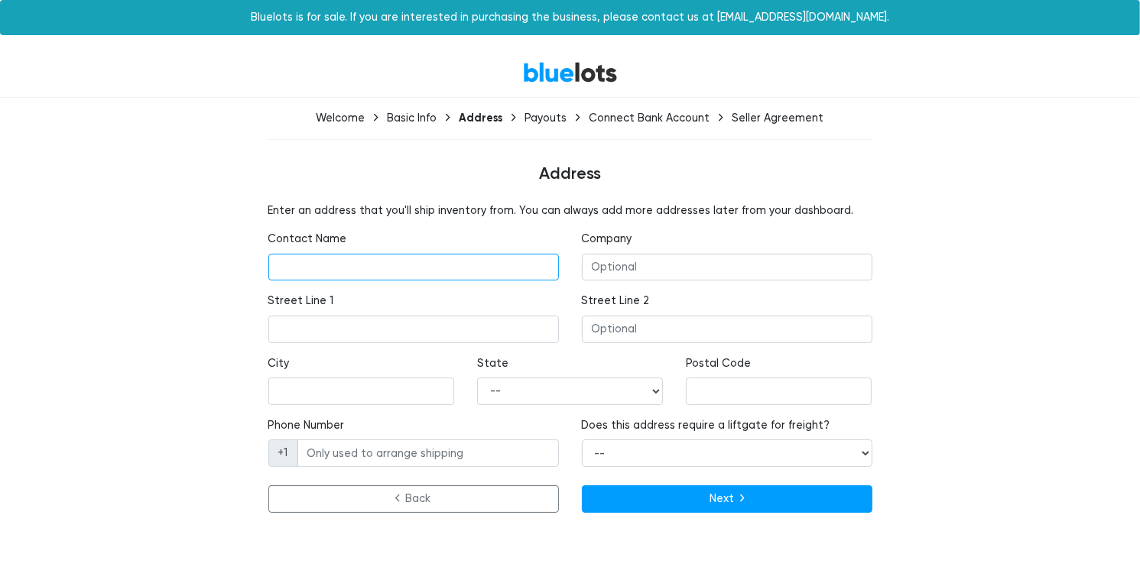
click at [443, 264] on input "text" at bounding box center [413, 268] width 291 height 28
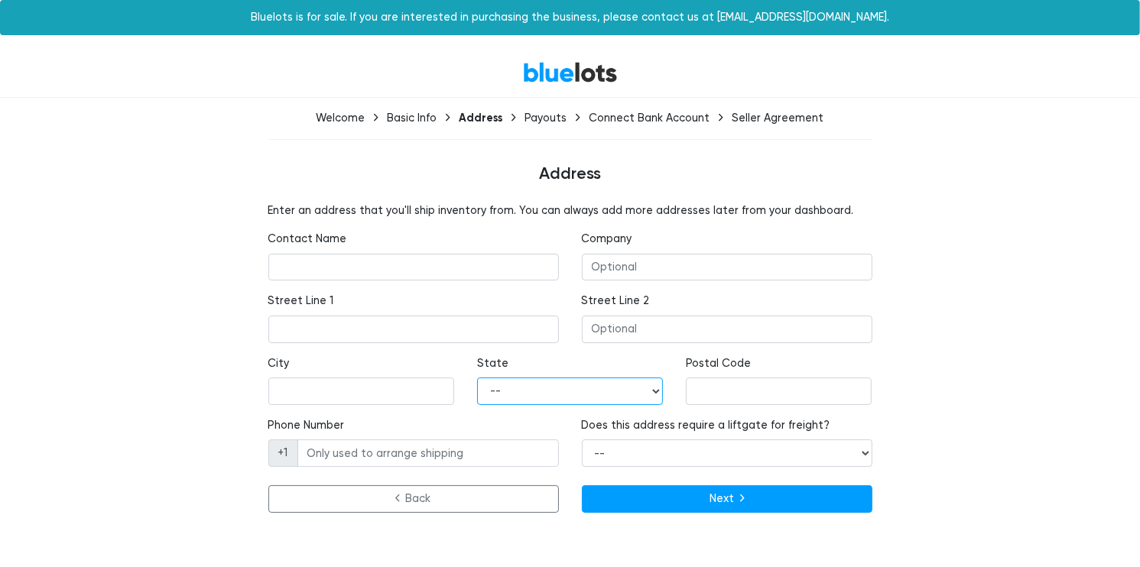
click at [518, 390] on select "-- [US_STATE] [US_STATE] [US_STATE] [US_STATE] [US_STATE] [US_STATE] [US_STATE]…" at bounding box center [570, 392] width 186 height 28
click at [1016, 392] on div "Enter an address that you'll ship inventory from. You can always add more addre…" at bounding box center [570, 361] width 940 height 317
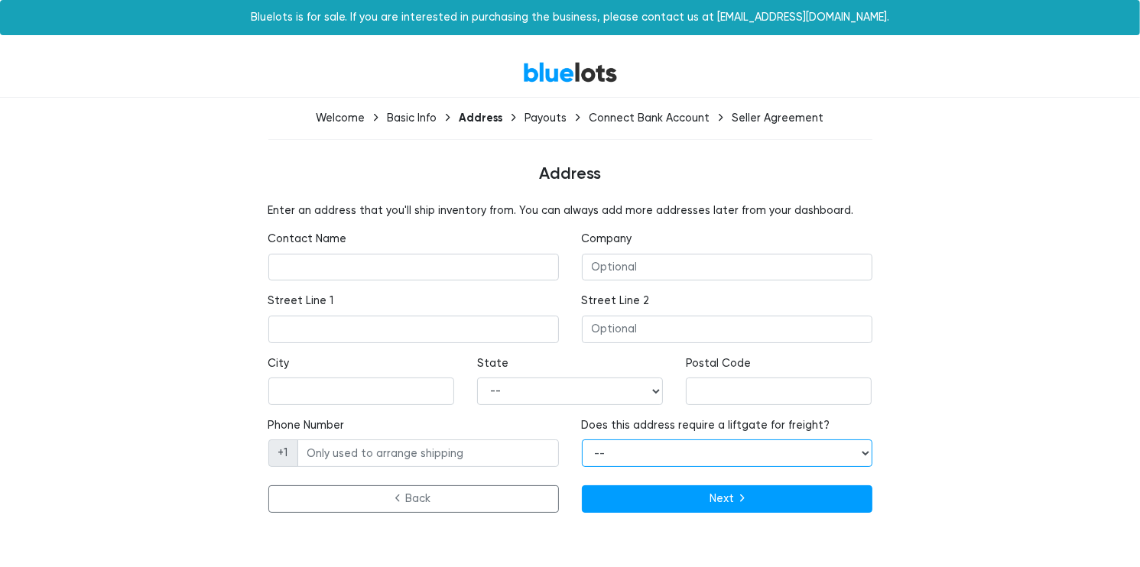
click at [709, 449] on select "-- Yes No" at bounding box center [727, 454] width 291 height 28
click at [959, 335] on div "Enter an address that you'll ship inventory from. You can always add more addre…" at bounding box center [570, 361] width 940 height 317
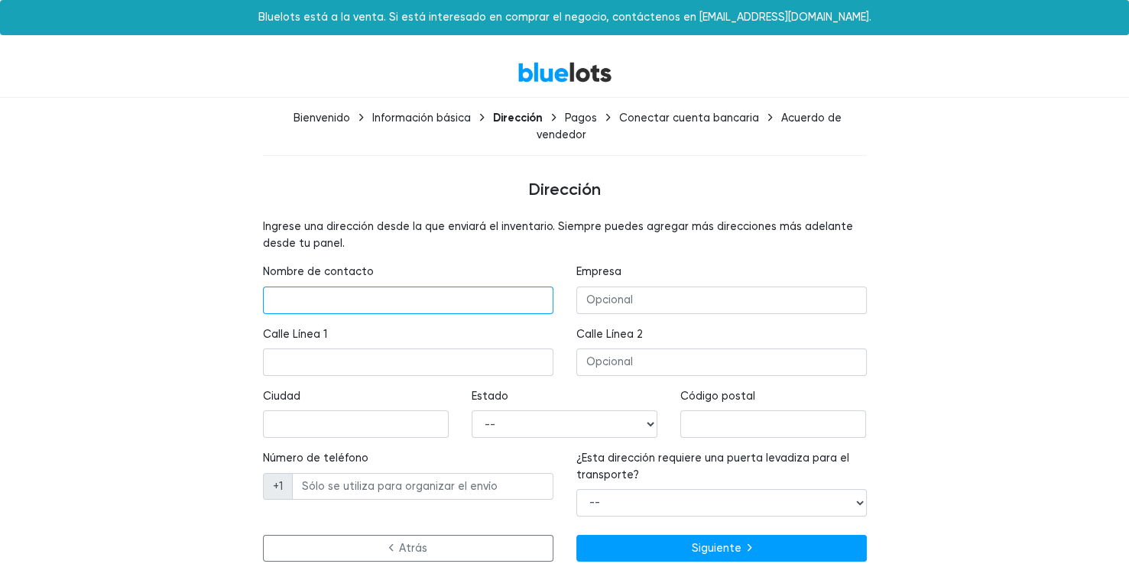
click at [320, 294] on input "text" at bounding box center [408, 301] width 291 height 28
type input "Johan Jameq"
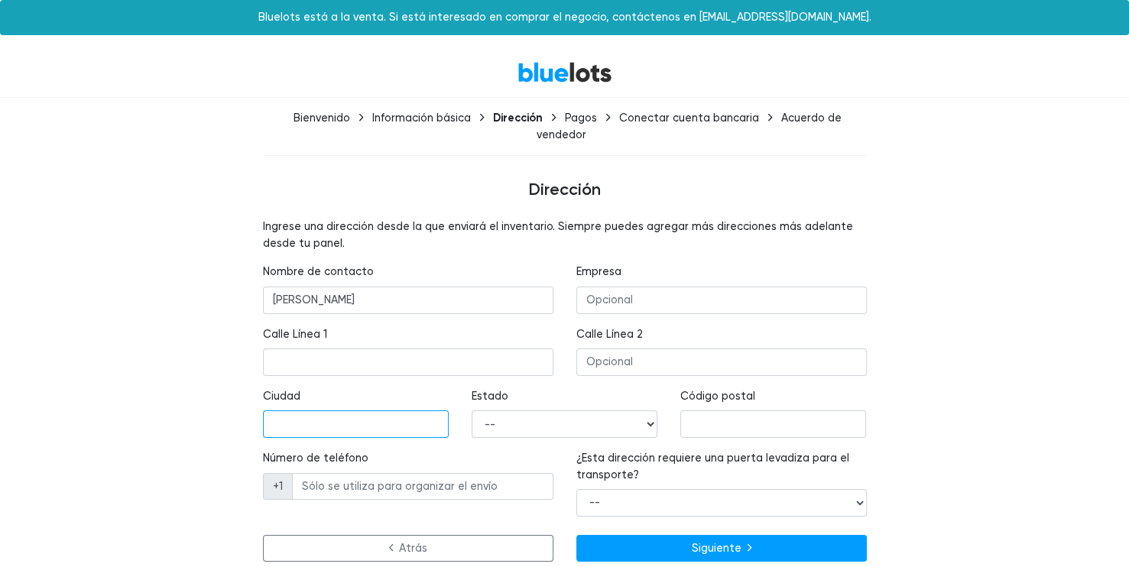
click at [300, 417] on input "text" at bounding box center [356, 425] width 186 height 28
